Goal: Transaction & Acquisition: Purchase product/service

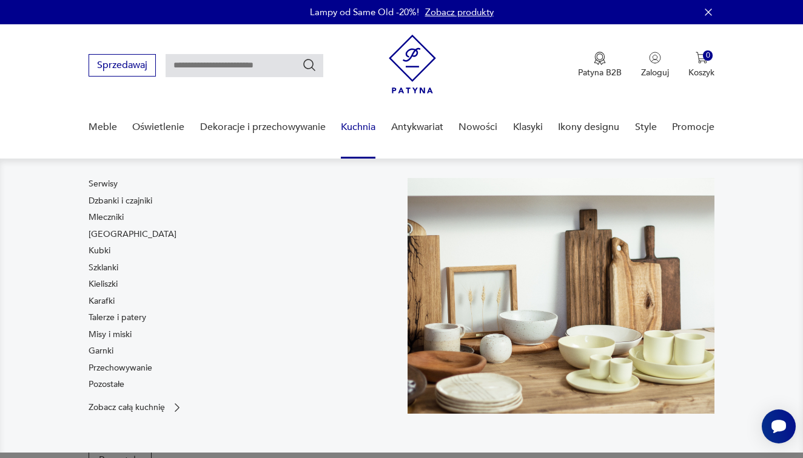
click at [342, 110] on link "Kuchnia" at bounding box center [358, 127] width 35 height 47
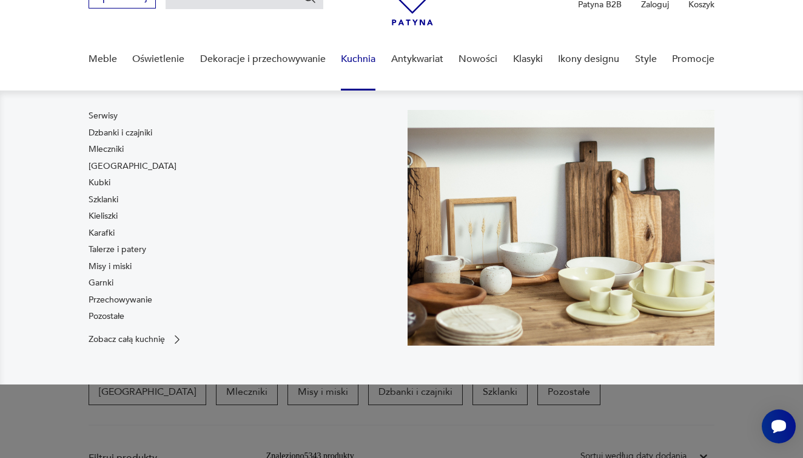
scroll to position [22, 0]
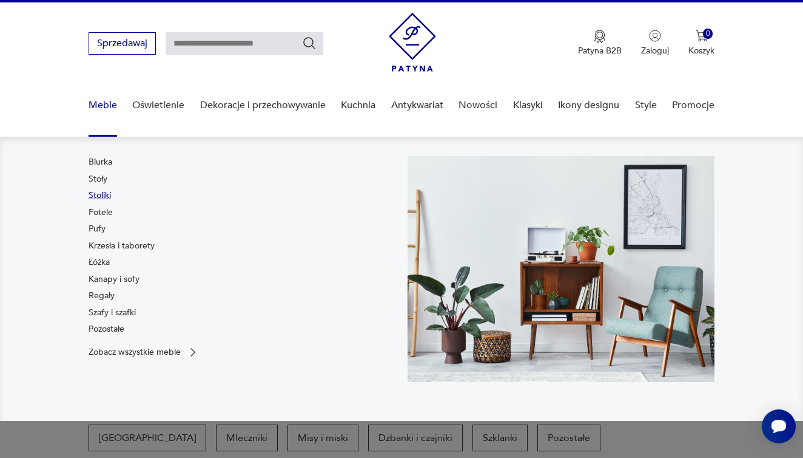
click at [105, 192] on link "Stoliki" at bounding box center [100, 195] width 22 height 12
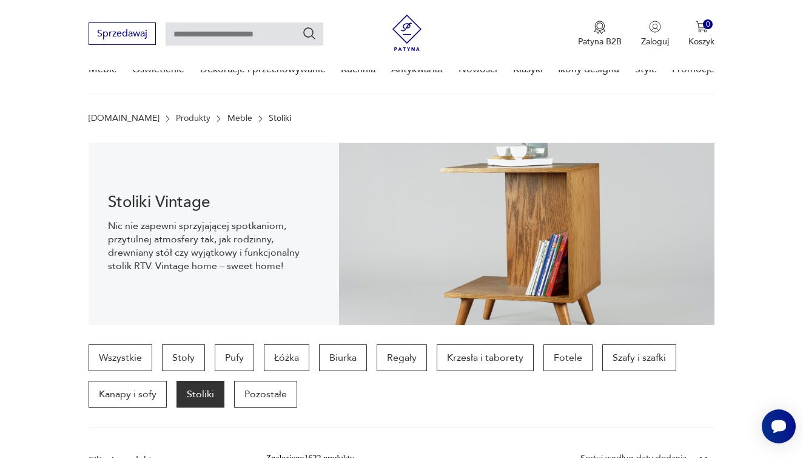
scroll to position [18, 0]
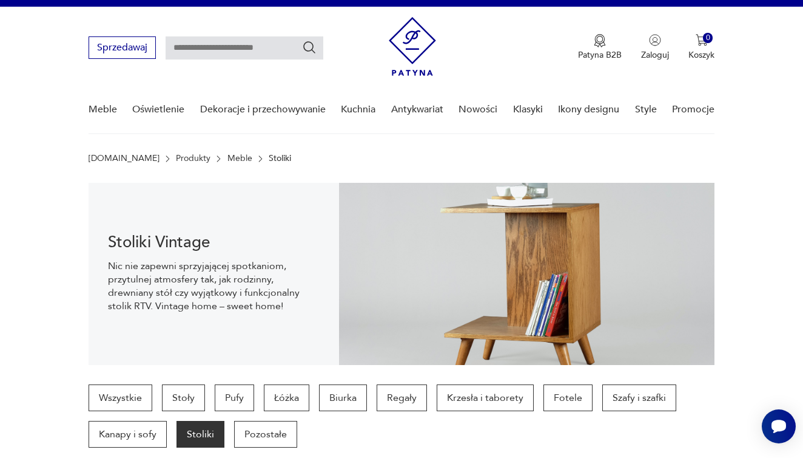
click at [193, 44] on input "text" at bounding box center [245, 47] width 158 height 23
type input "******"
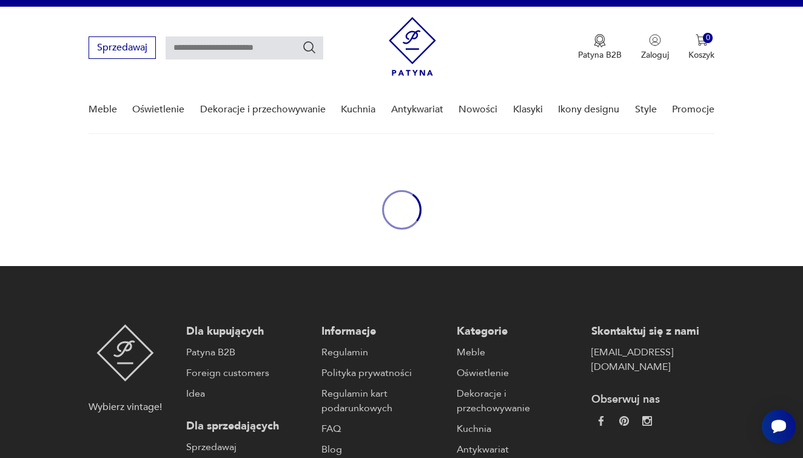
type input "******"
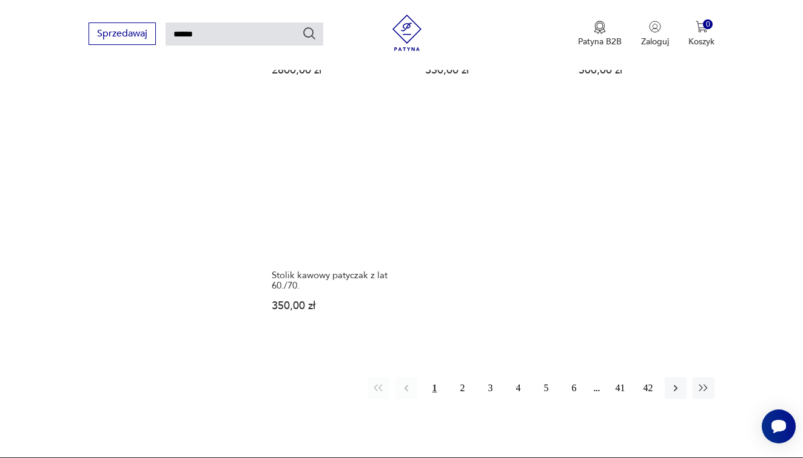
scroll to position [1437, 0]
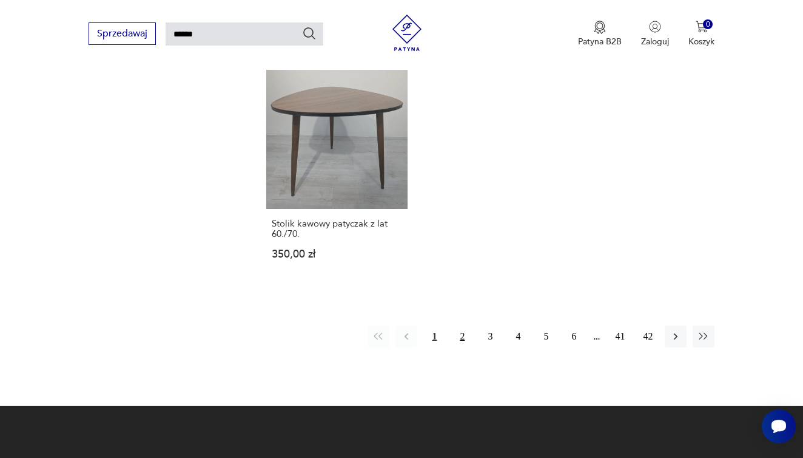
click at [469, 347] on button "2" at bounding box center [463, 336] width 22 height 22
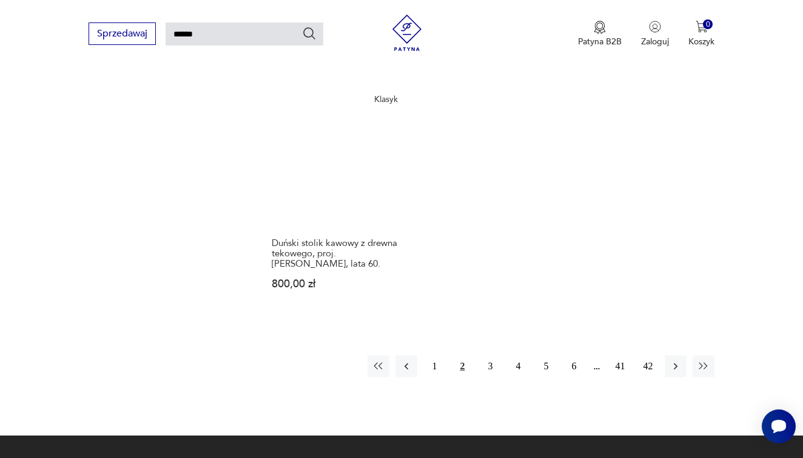
scroll to position [1469, 0]
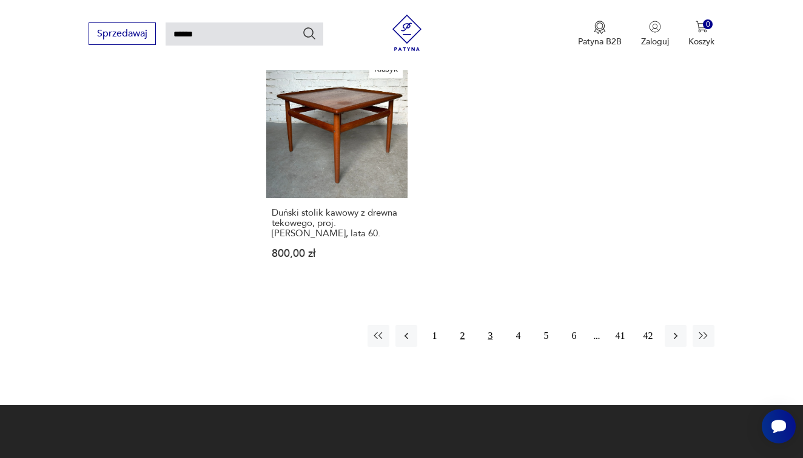
click at [492, 347] on button "3" at bounding box center [490, 336] width 22 height 22
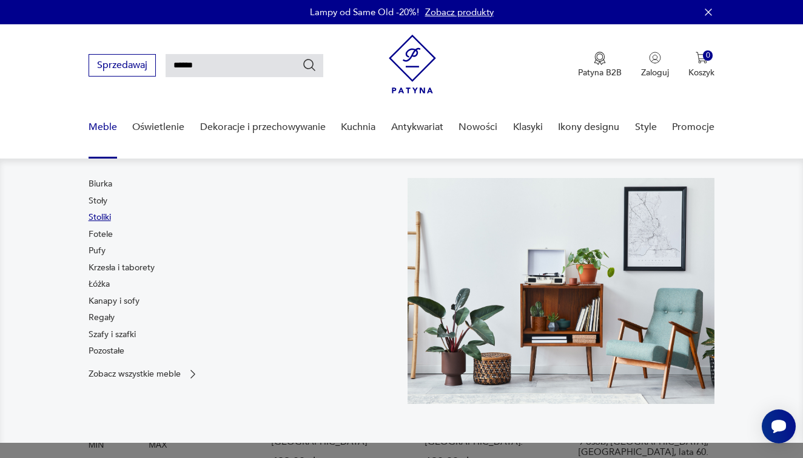
click at [106, 212] on link "Stoliki" at bounding box center [100, 217] width 22 height 12
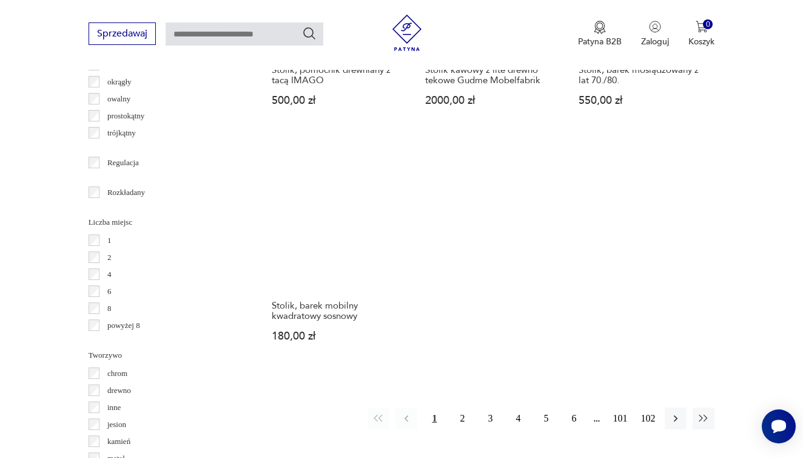
scroll to position [1652, 0]
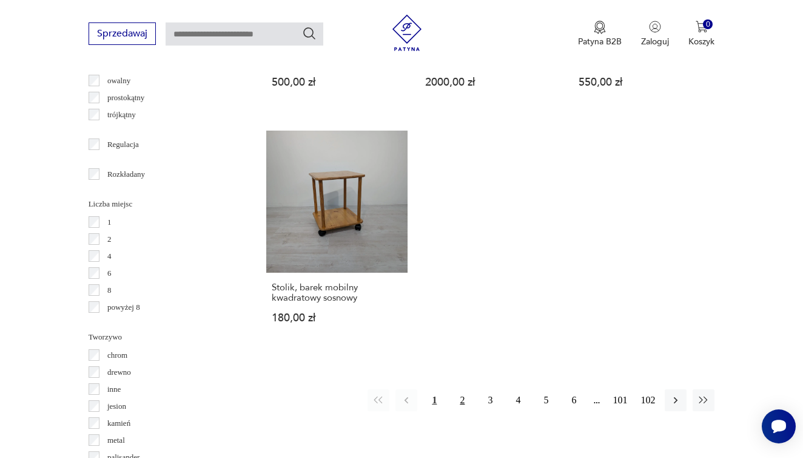
click at [467, 411] on button "2" at bounding box center [463, 400] width 22 height 22
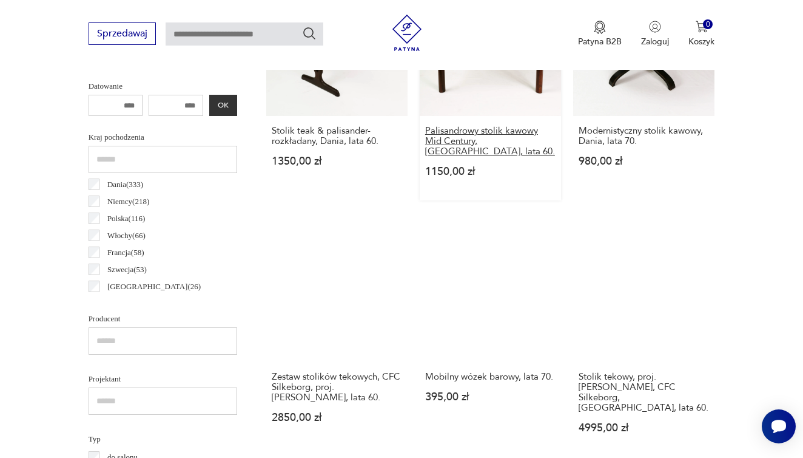
scroll to position [323, 0]
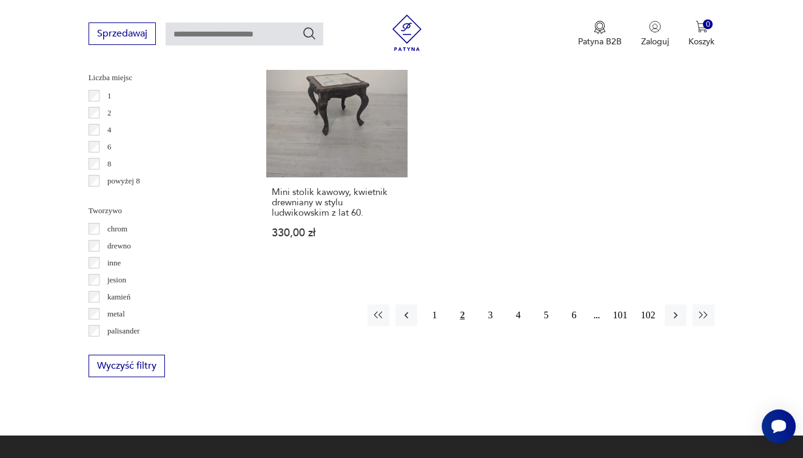
scroll to position [1822, 0]
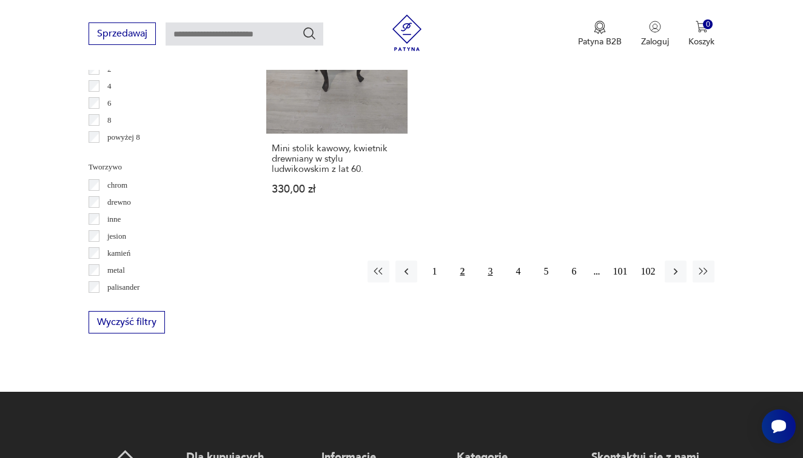
click at [490, 282] on button "3" at bounding box center [490, 271] width 22 height 22
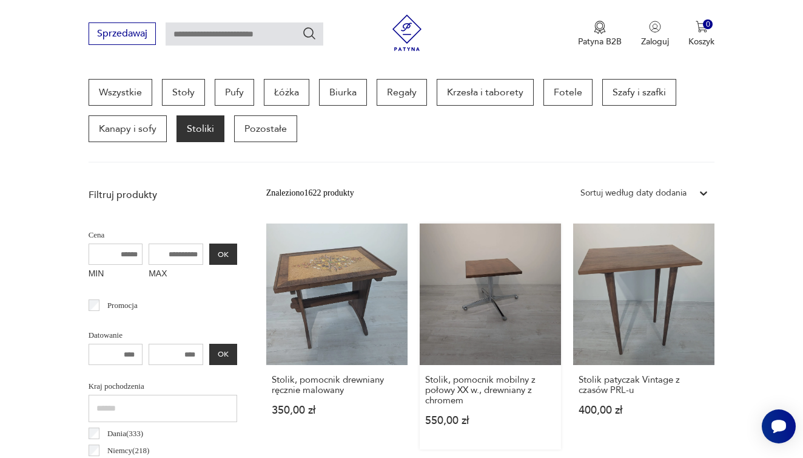
click at [464, 229] on link "Stolik, pomocnik mobilny z połowy XX w., drewniany z chromem 550,00 zł" at bounding box center [490, 336] width 141 height 226
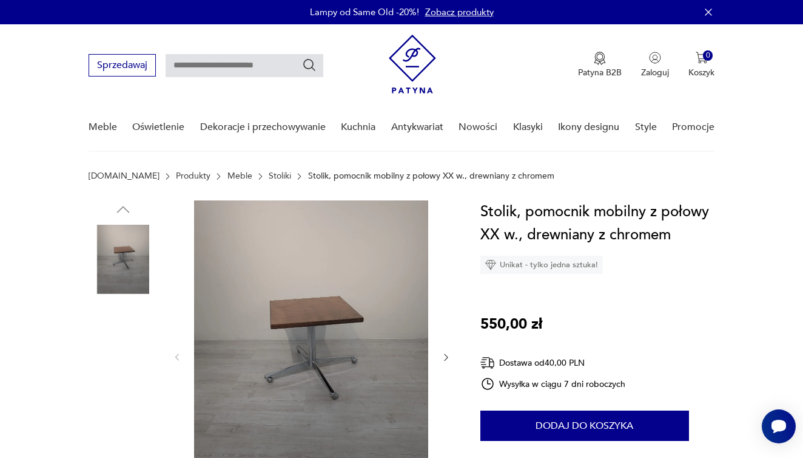
scroll to position [39, 0]
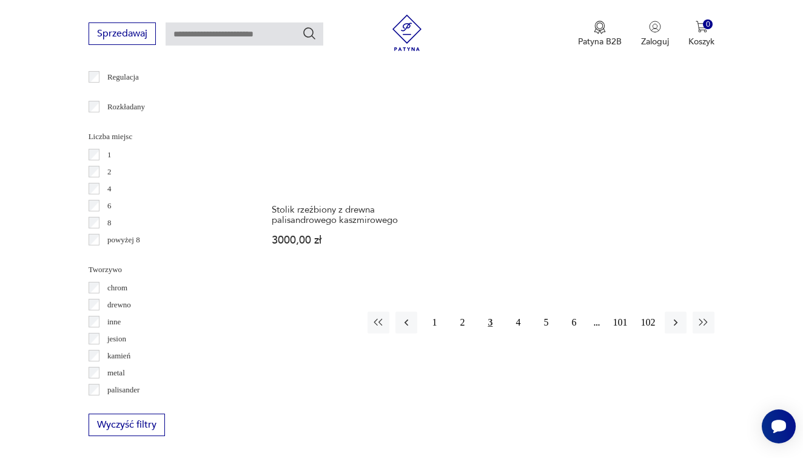
scroll to position [1723, 0]
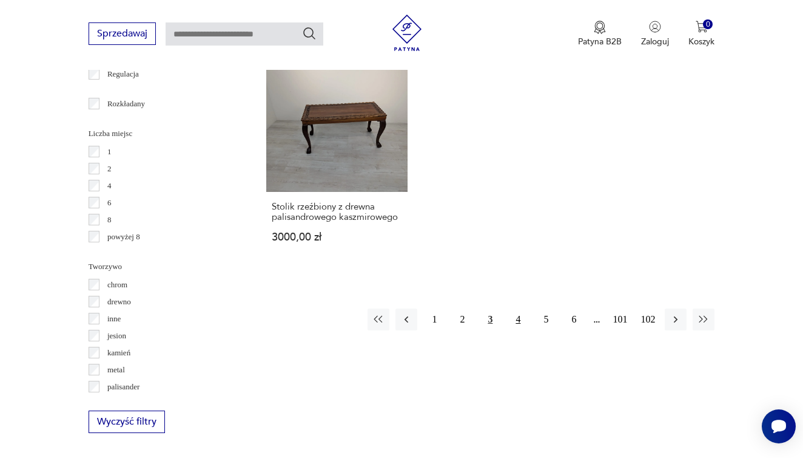
click at [521, 330] on button "4" at bounding box center [518, 319] width 22 height 22
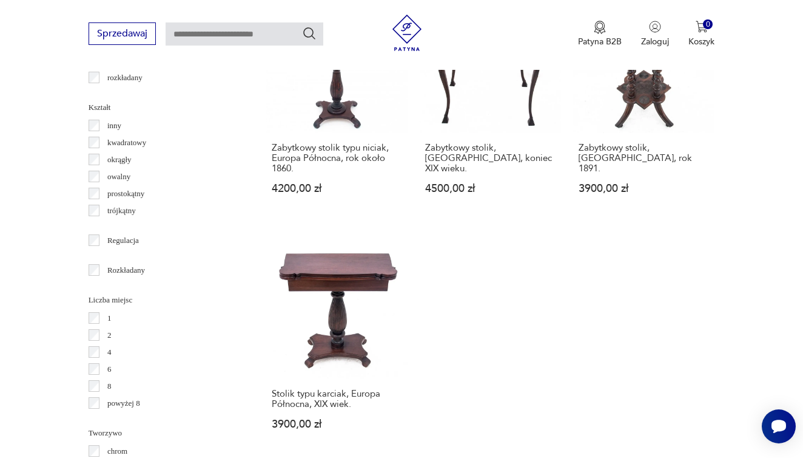
scroll to position [1571, 0]
